Goal: Transaction & Acquisition: Purchase product/service

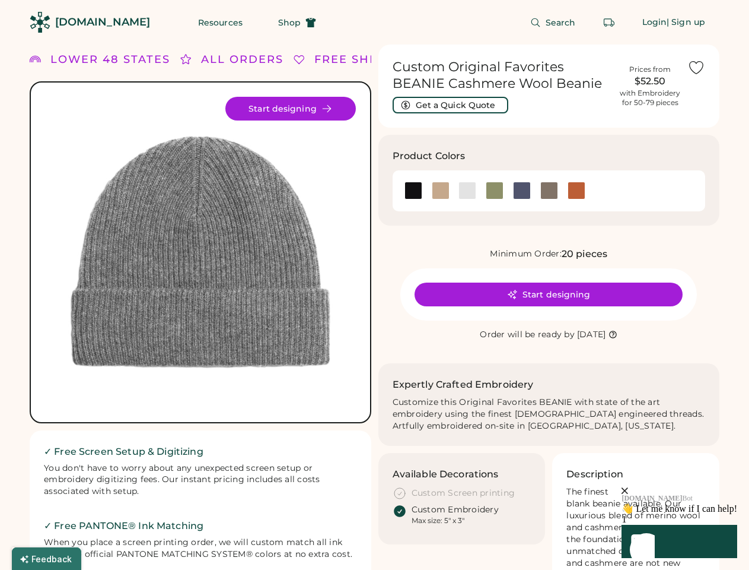
click at [374, 285] on div "FREE SHIPPING LOWER 48 STATES ALL ORDERS FREE SHIPPING LOWER 48 STATES ALL ORDE…" at bounding box center [375, 492] width 690 height 895
click at [374, 307] on div "FREE SHIPPING LOWER 48 STATES ALL ORDERS FREE SHIPPING LOWER 48 STATES ALL ORDE…" at bounding box center [375, 492] width 690 height 895
click at [201, 307] on img at bounding box center [200, 252] width 311 height 311
click at [201, 59] on div "ALL ORDERS" at bounding box center [229, 60] width 82 height 16
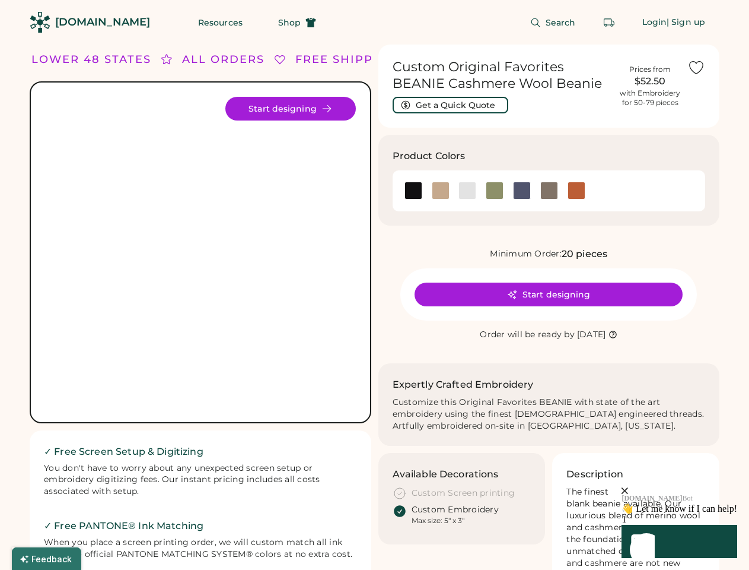
click at [374, 59] on div "FREE SHIPPING LOWER 48 STATES ALL ORDERS FREE SHIPPING LOWER 48 STATES ALL ORDE…" at bounding box center [375, 492] width 690 height 895
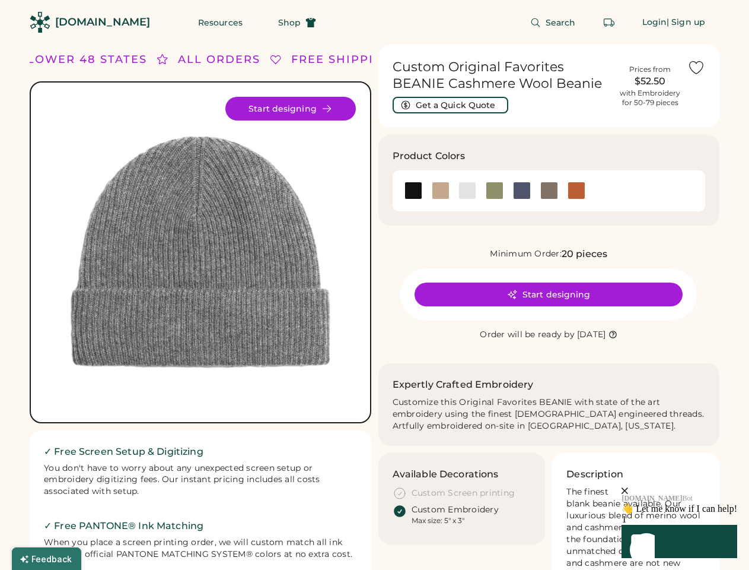
click at [111, 59] on div "LOWER 48 STATES" at bounding box center [83, 60] width 120 height 16
click at [186, 59] on div "ALL ORDERS" at bounding box center [209, 60] width 82 height 16
click at [242, 59] on div "FREE SHIPPING LOWER 48 STATES ALL ORDERS FREE SHIPPING LOWER 48 STATES ALL ORDE…" at bounding box center [328, 60] width 896 height 16
